Goal: Task Accomplishment & Management: Manage account settings

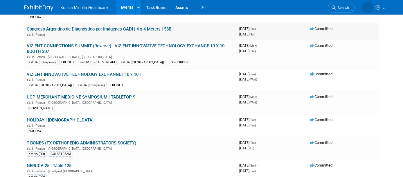
scroll to position [73, 0]
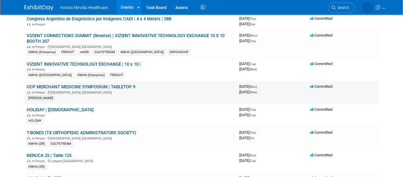
click at [113, 84] on link "UCP MERCHANT MEDICINE SYMPOSIUM | TABLETOP 9" at bounding box center [81, 86] width 108 height 5
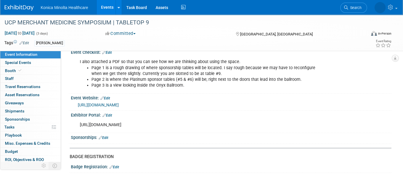
scroll to position [36, 0]
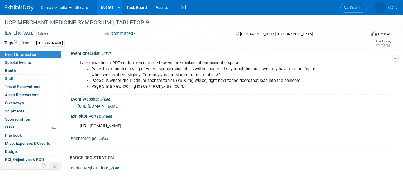
click at [119, 107] on link "https://www.thesymposiumconference.com/" at bounding box center [98, 106] width 41 height 5
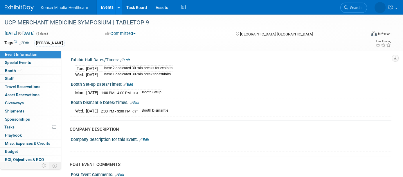
scroll to position [834, 0]
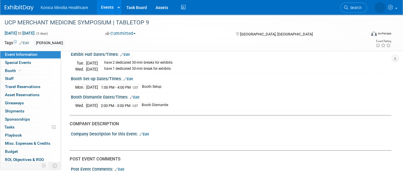
drag, startPoint x: 164, startPoint y: 75, endPoint x: 155, endPoint y: 73, distance: 9.2
click at [161, 84] on td "Booth Setup" at bounding box center [149, 87] width 23 height 6
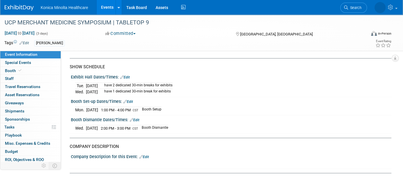
scroll to position [798, 0]
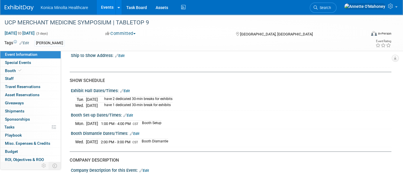
click at [125, 89] on link "Edit" at bounding box center [125, 91] width 10 height 4
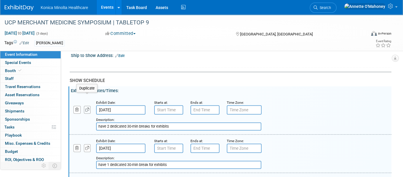
click at [86, 106] on button "button" at bounding box center [87, 110] width 7 height 8
click at [111, 105] on input "Sep 23, 2025" at bounding box center [120, 109] width 49 height 9
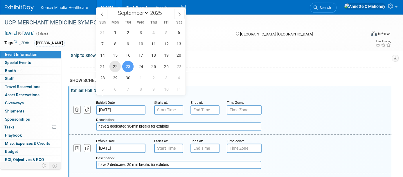
click at [115, 65] on span "22" at bounding box center [114, 66] width 11 height 11
type input "Sep 22, 2025"
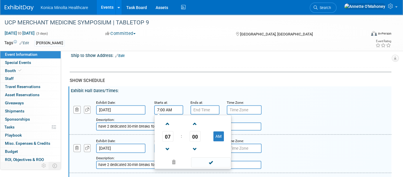
click at [162, 105] on input "7:00 AM" at bounding box center [168, 109] width 29 height 9
click at [169, 141] on link at bounding box center [167, 148] width 11 height 15
click at [169, 144] on span at bounding box center [167, 149] width 10 height 10
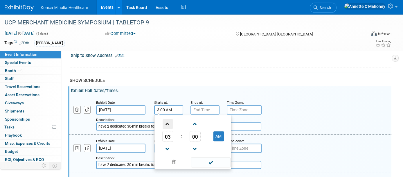
click at [167, 119] on span at bounding box center [167, 124] width 10 height 10
click at [194, 131] on span "00" at bounding box center [194, 136] width 11 height 10
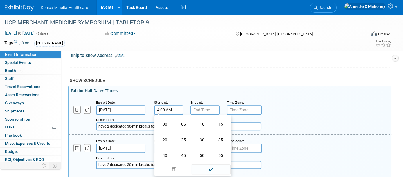
click at [195, 132] on td "30" at bounding box center [202, 140] width 19 height 16
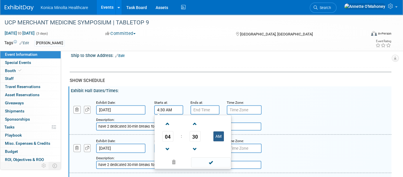
click at [215, 131] on button "AM" at bounding box center [218, 136] width 10 height 10
type input "4:30 PM"
click at [195, 105] on input "7:00 PM" at bounding box center [204, 109] width 29 height 9
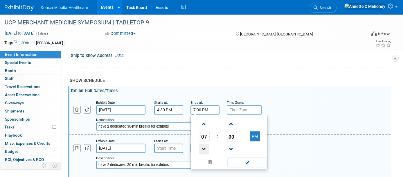
click at [203, 144] on span at bounding box center [204, 149] width 10 height 10
click at [231, 131] on span "00" at bounding box center [231, 136] width 11 height 10
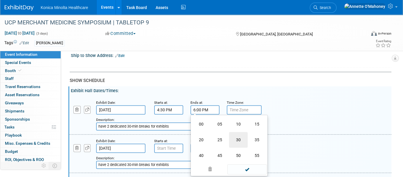
click at [239, 132] on td "30" at bounding box center [238, 140] width 19 height 16
type input "6:30 PM"
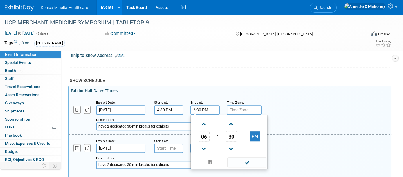
click at [238, 105] on input "text" at bounding box center [244, 109] width 35 height 9
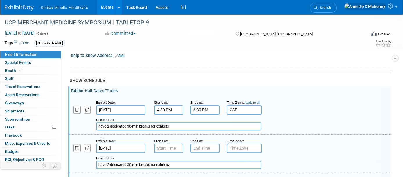
type input "CST"
drag, startPoint x: 171, startPoint y: 114, endPoint x: 97, endPoint y: 114, distance: 73.7
click at [97, 122] on input "have 2 dedicated 30-min breaks for exhibits" at bounding box center [178, 126] width 165 height 8
type input "Welcome Reception"
click at [160, 143] on input "7:00 AM" at bounding box center [168, 147] width 29 height 9
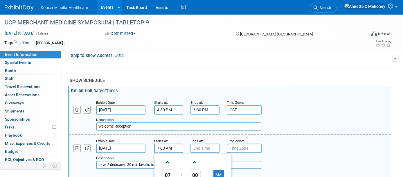
click at [163, 143] on input "7:00 AM" at bounding box center [168, 147] width 29 height 9
type input "7:30 AM"
click at [195, 143] on input "7:00 PM" at bounding box center [204, 147] width 29 height 9
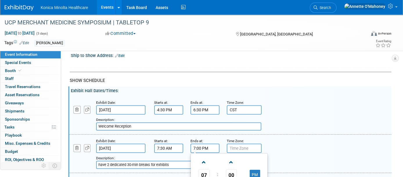
click at [195, 143] on input "7:00 PM" at bounding box center [204, 147] width 29 height 9
click at [198, 143] on input "4:00 PM" at bounding box center [204, 147] width 29 height 9
click at [200, 143] on input "4:00 PM" at bounding box center [204, 147] width 29 height 9
click at [231, 169] on span "00" at bounding box center [231, 174] width 11 height 10
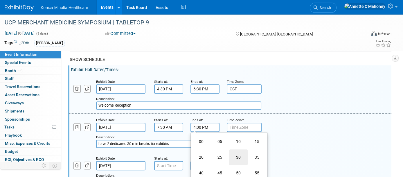
scroll to position [834, 0]
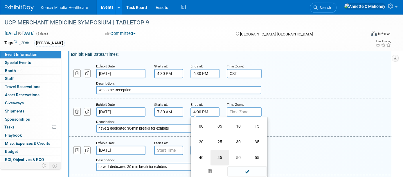
click at [220, 149] on td "45" at bounding box center [219, 157] width 19 height 16
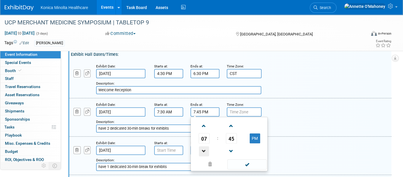
click at [202, 146] on span at bounding box center [204, 151] width 10 height 10
type input "4:45 PM"
click at [239, 107] on input "text" at bounding box center [244, 111] width 35 height 9
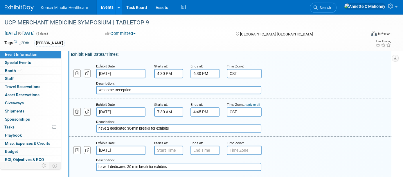
type input "CST"
click at [97, 124] on input "have 2 dedicated 30-min breaks for exhibits" at bounding box center [178, 128] width 165 height 8
type input "Day's Activities - have 2 dedicated 30-min breaks for exhibits"
click at [86, 110] on icon "button" at bounding box center [87, 112] width 4 height 4
click at [113, 162] on input "Day's Activities - have 2 dedicated 30-min breaks for exhibits" at bounding box center [178, 166] width 165 height 8
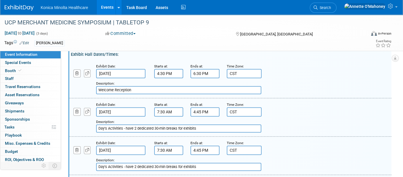
click at [164, 145] on input "7:30 AM" at bounding box center [168, 149] width 29 height 9
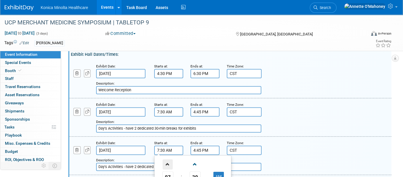
click at [168, 159] on span at bounding box center [167, 164] width 10 height 10
click at [218, 171] on button "AM" at bounding box center [218, 176] width 10 height 10
type input "8:30 PM"
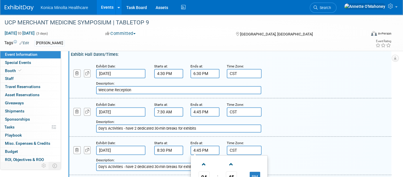
click at [210, 145] on input "4:45 PM" at bounding box center [204, 149] width 29 height 9
drag, startPoint x: 210, startPoint y: 137, endPoint x: 186, endPoint y: 137, distance: 24.1
click at [186, 140] on div "Ends at: 4:45 PM 04 : 45 PM 12 01 02 03 04 05 06 07 08 09 10 11 00 05 10 15 20 …" at bounding box center [204, 147] width 36 height 15
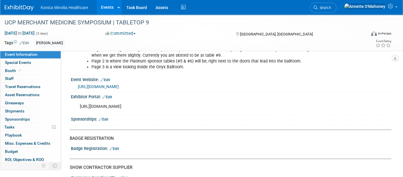
scroll to position [0, 0]
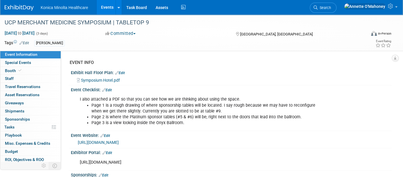
click at [119, 143] on link "https://www.thesymposiumconference.com/" at bounding box center [98, 142] width 41 height 5
click at [119, 6] on link at bounding box center [118, 7] width 6 height 15
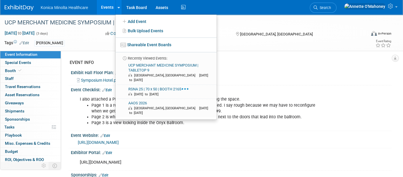
click at [101, 3] on link "Events" at bounding box center [107, 7] width 21 height 15
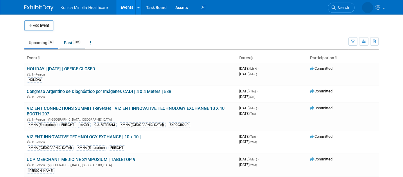
click at [70, 45] on link "Past 160" at bounding box center [71, 42] width 25 height 11
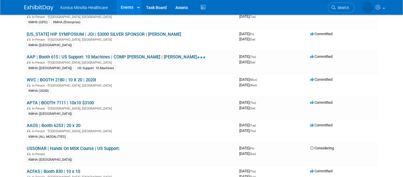
scroll to position [3408, 0]
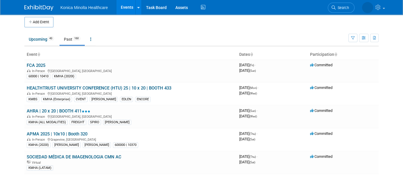
scroll to position [0, 0]
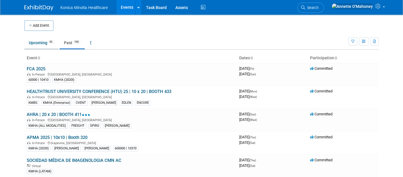
click at [38, 40] on link "Upcoming 43" at bounding box center [41, 42] width 34 height 11
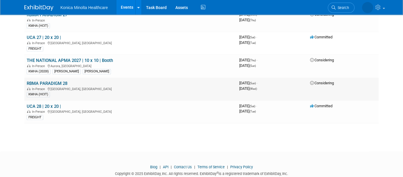
scroll to position [862, 0]
